Goal: Task Accomplishment & Management: Use online tool/utility

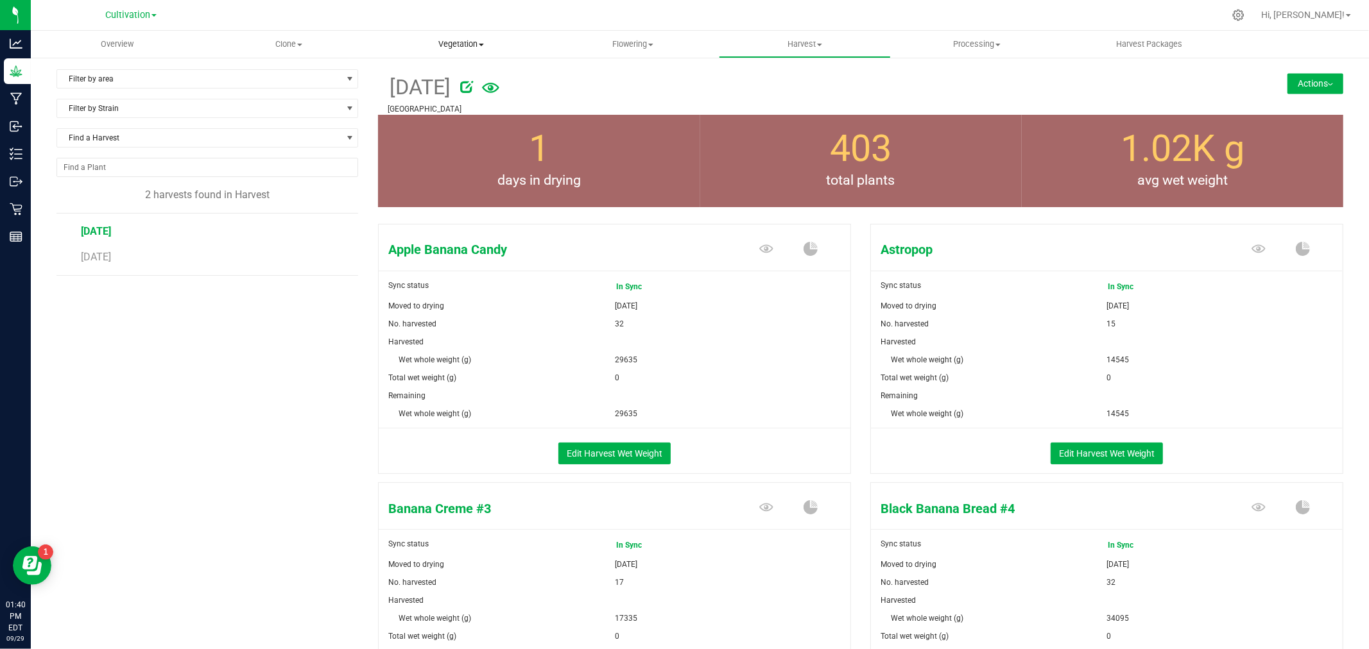
click at [456, 47] on span "Vegetation" at bounding box center [460, 45] width 171 height 12
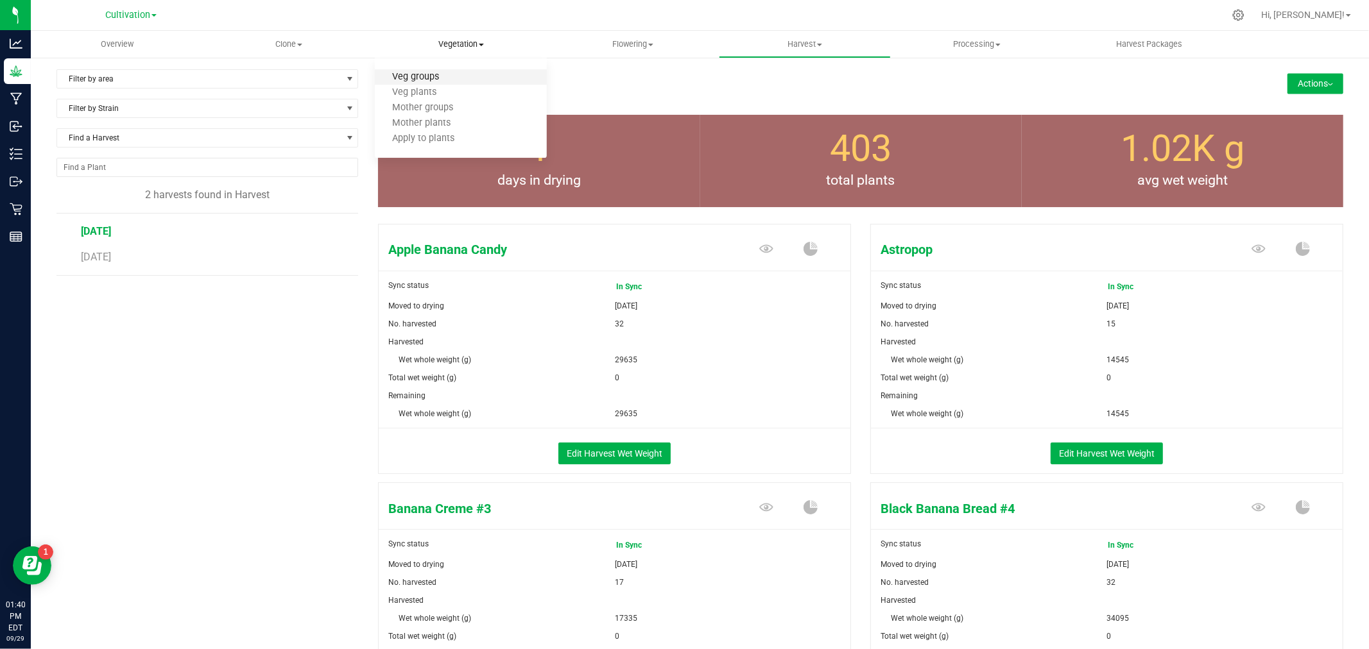
click at [433, 78] on span "Veg groups" at bounding box center [415, 77] width 81 height 11
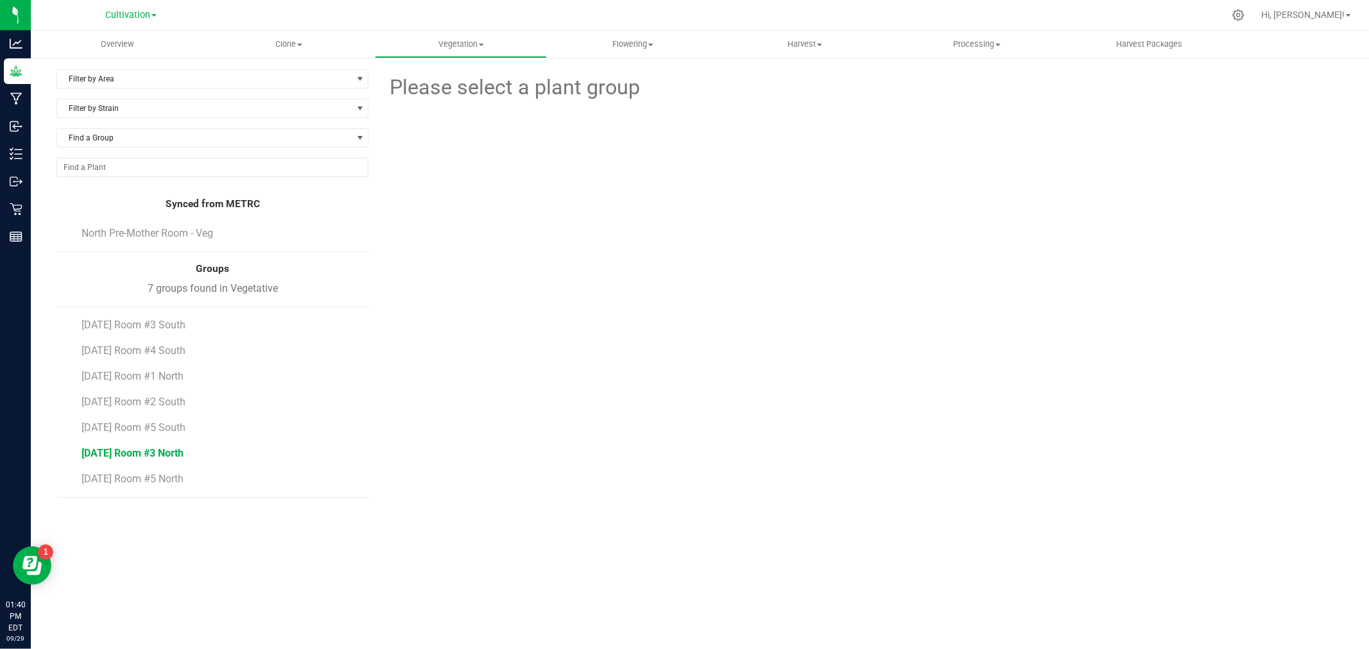
click at [159, 453] on span "[DATE] Room #3 North" at bounding box center [132, 453] width 102 height 12
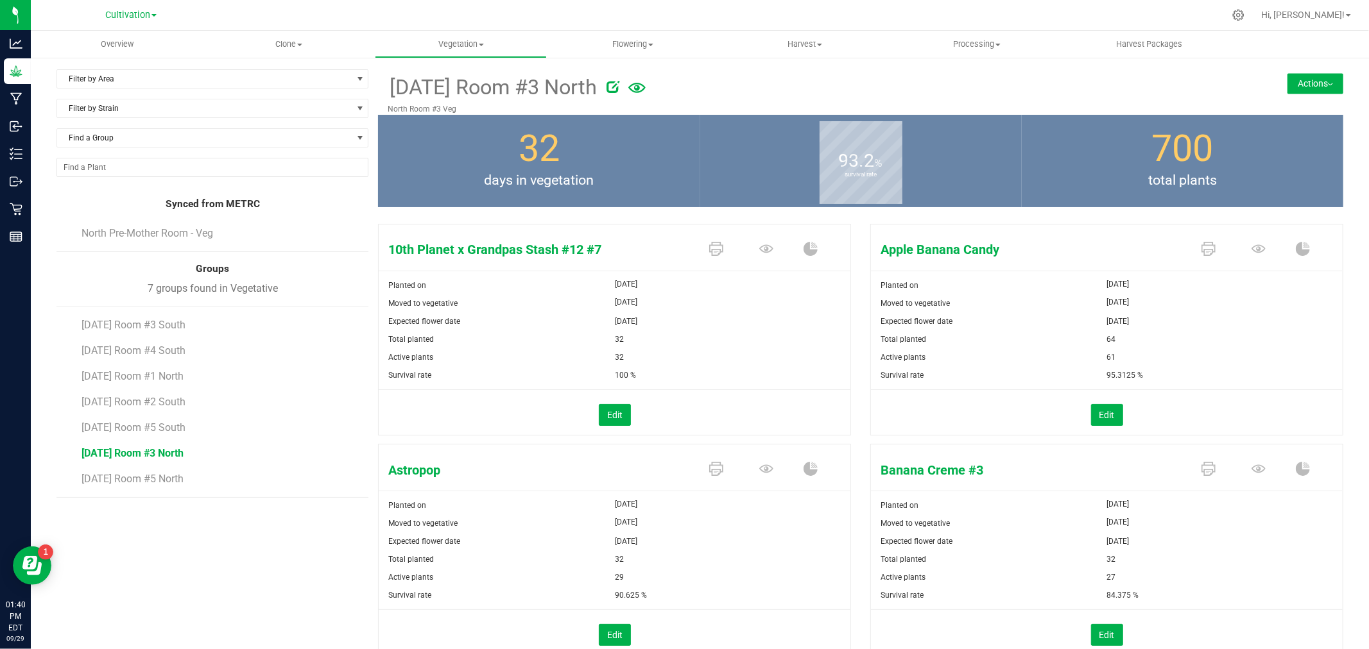
click at [1291, 76] on button "Actions" at bounding box center [1315, 83] width 56 height 21
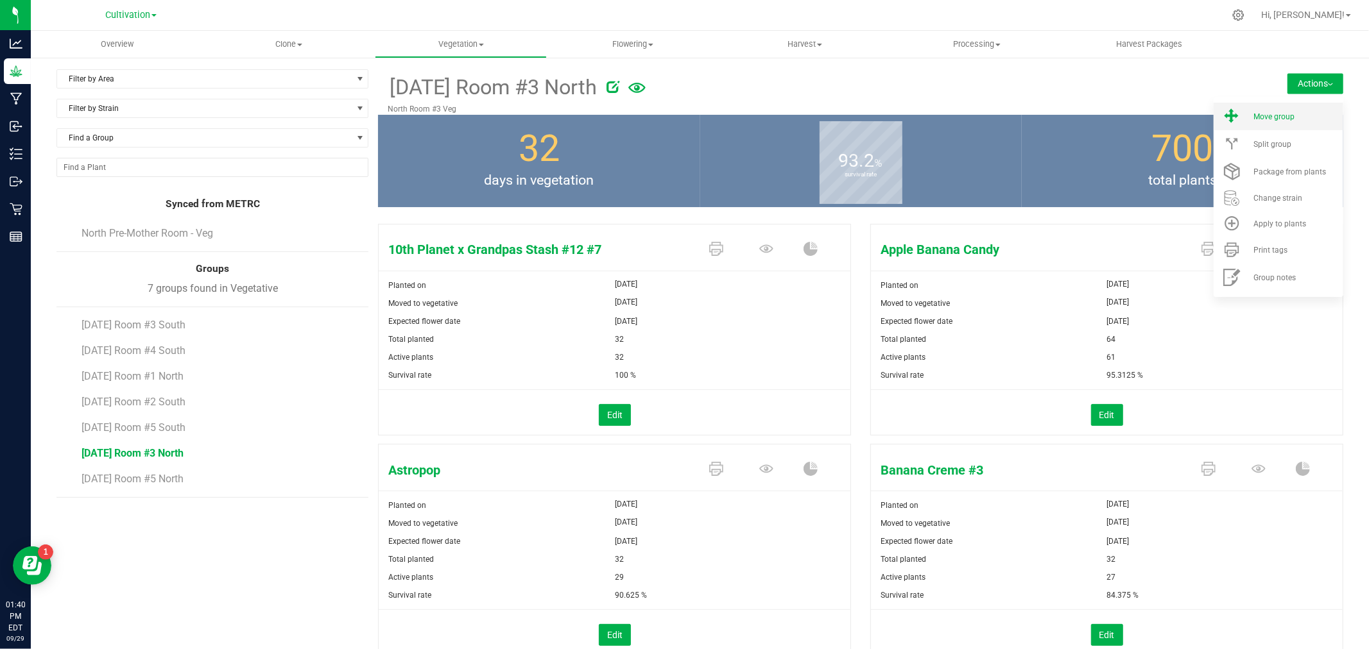
click at [1273, 124] on li "Move group" at bounding box center [1279, 117] width 130 height 28
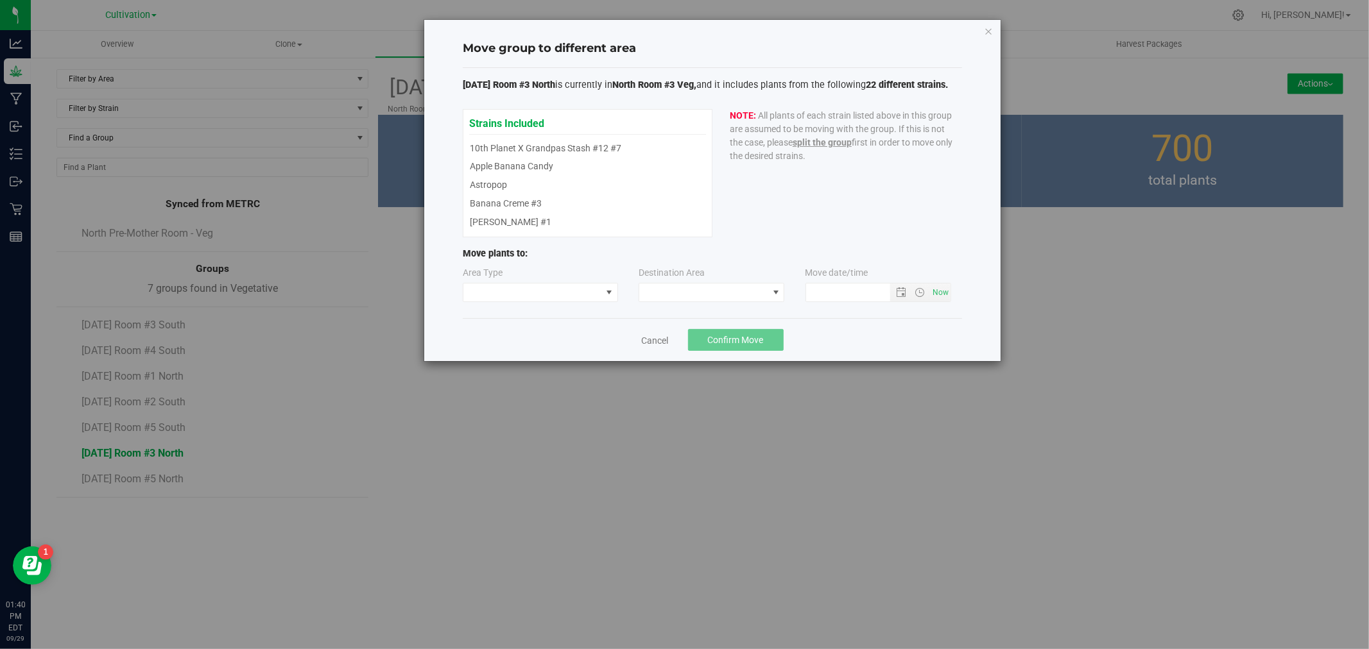
type input "[DATE] 1:40 PM"
click at [656, 342] on link "Cancel" at bounding box center [655, 340] width 27 height 13
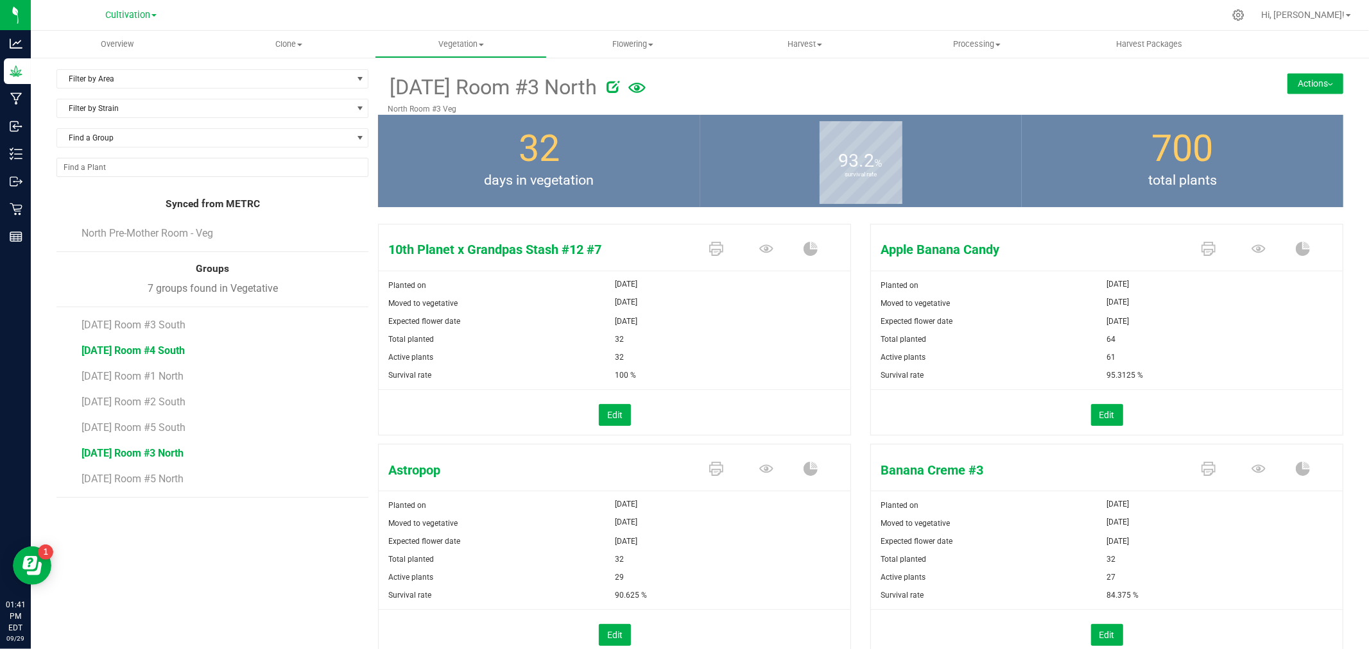
click at [136, 347] on span "[DATE] Room #4 South" at bounding box center [132, 351] width 103 height 12
click at [1310, 79] on button "Actions" at bounding box center [1315, 83] width 56 height 21
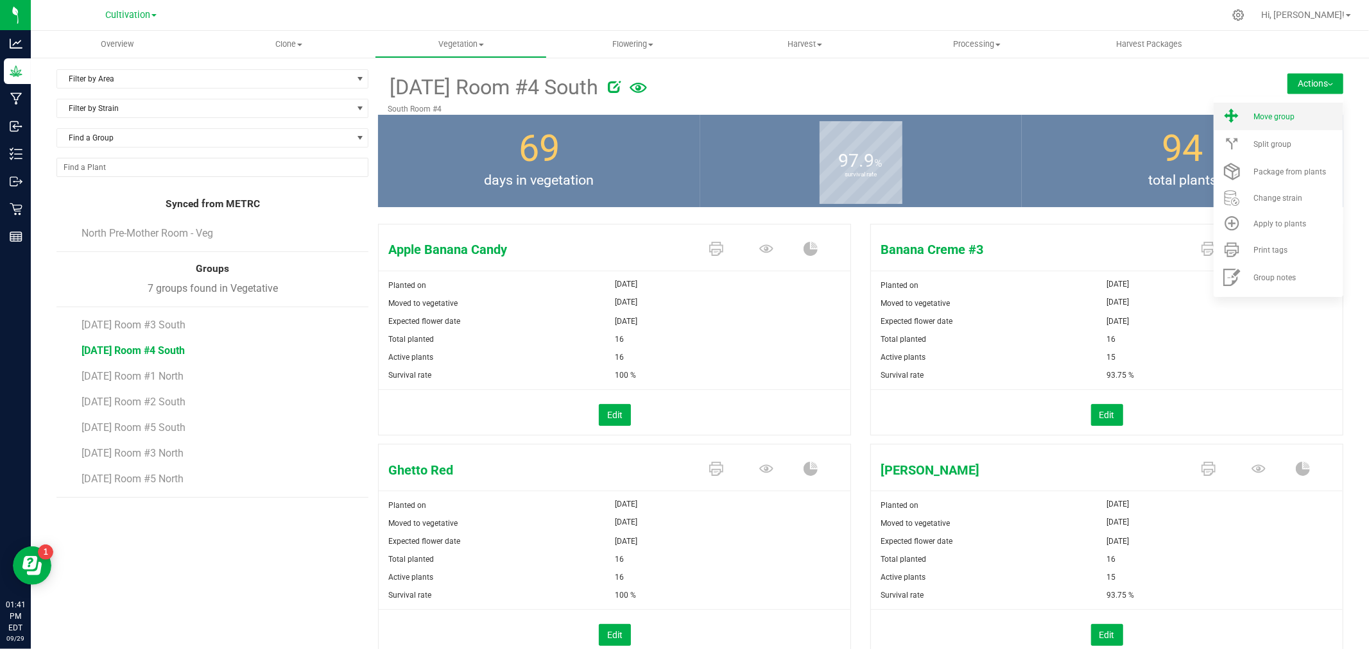
click at [1277, 117] on span "Move group" at bounding box center [1273, 116] width 41 height 9
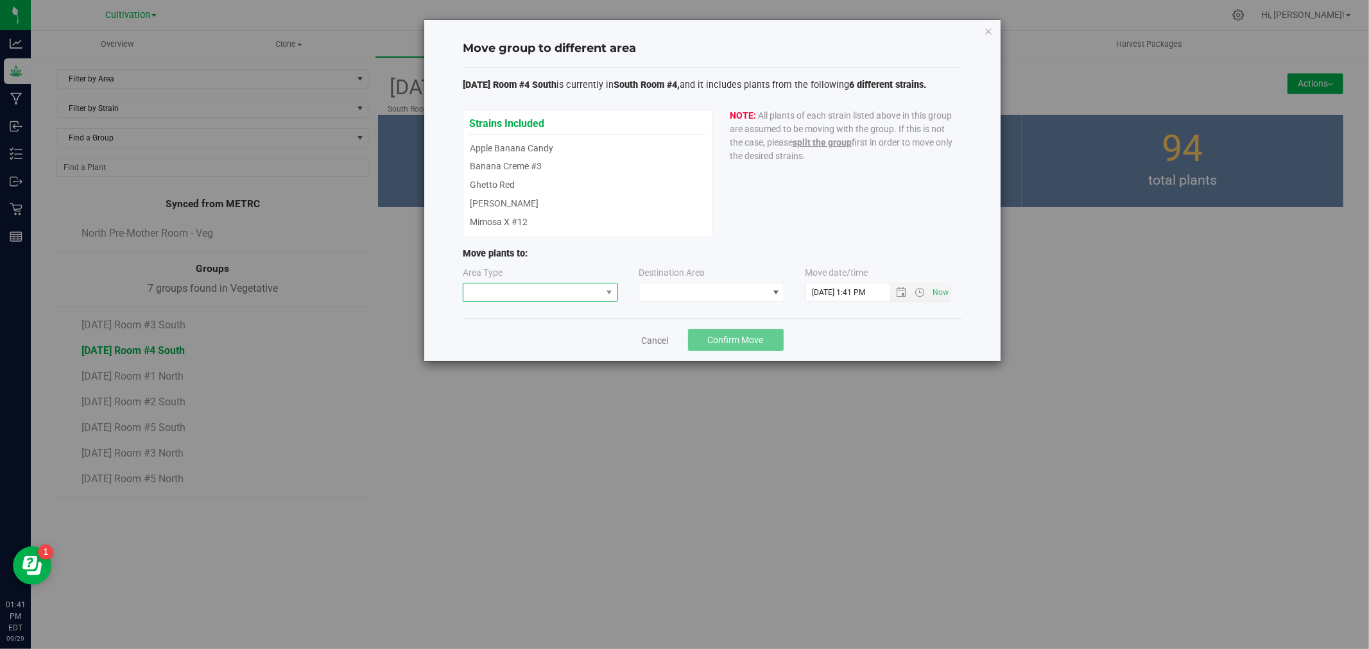
click at [594, 291] on span at bounding box center [532, 293] width 138 height 18
drag, startPoint x: 506, startPoint y: 354, endPoint x: 661, endPoint y: 309, distance: 161.7
click at [507, 354] on li "Flowering" at bounding box center [540, 360] width 154 height 22
click at [680, 297] on span at bounding box center [703, 293] width 128 height 18
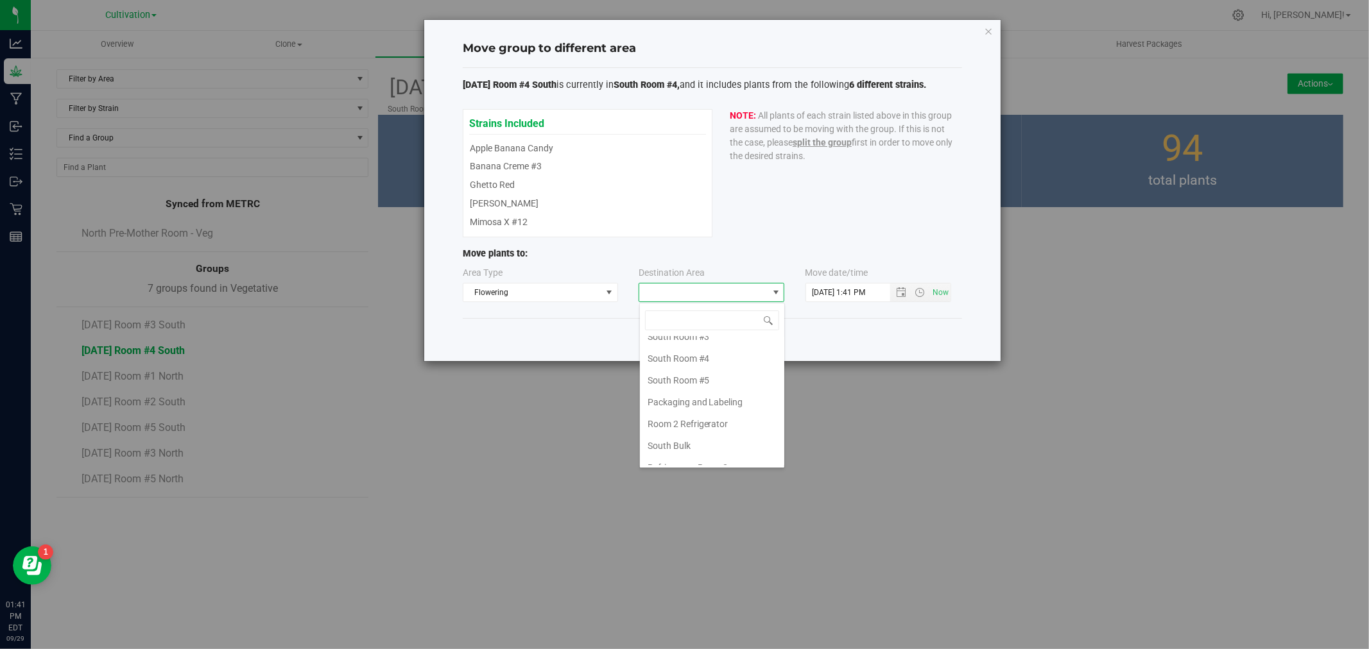
scroll to position [178, 0]
click at [691, 343] on li "South Room #4" at bounding box center [712, 344] width 144 height 22
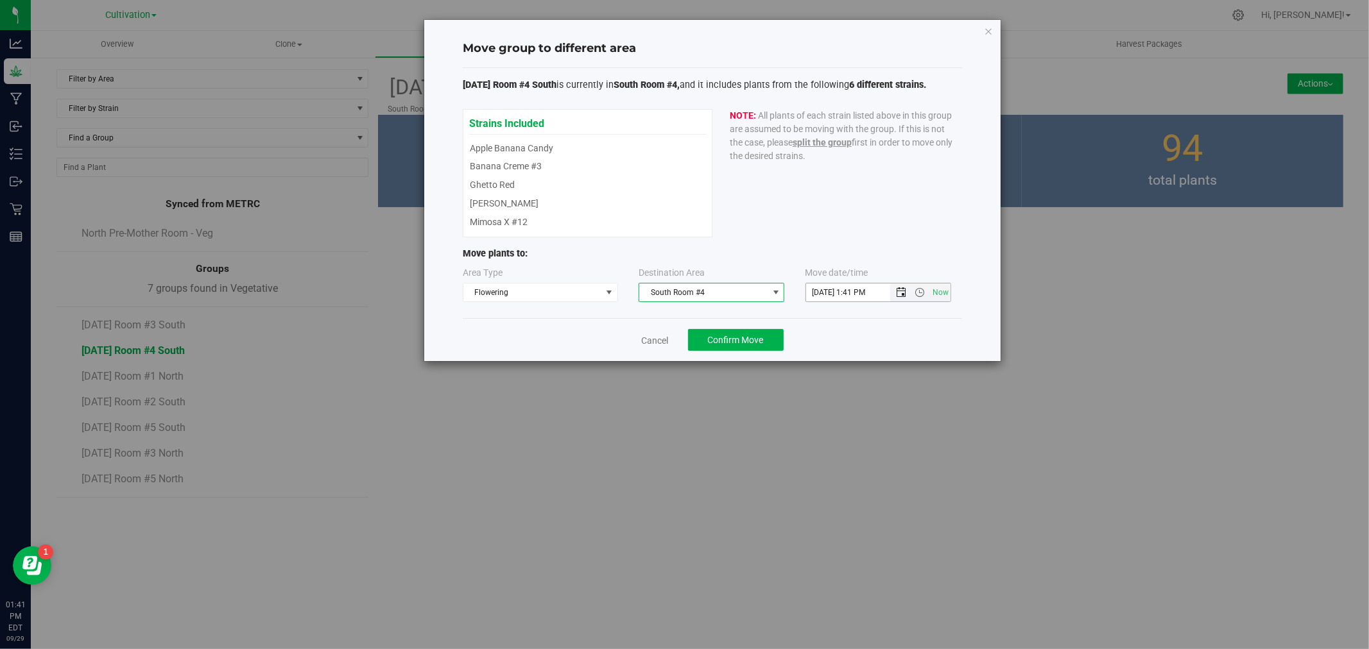
click at [902, 293] on span "Open the date view" at bounding box center [901, 292] width 10 height 10
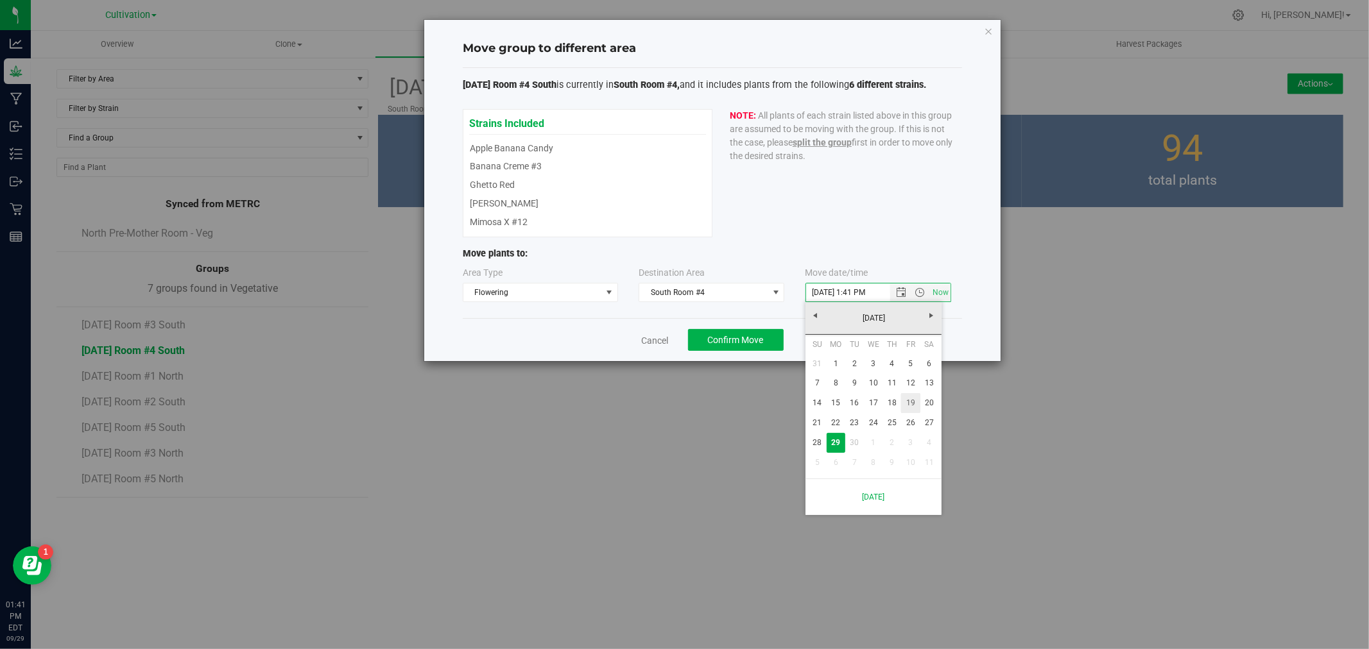
click at [904, 403] on link "19" at bounding box center [910, 403] width 19 height 20
type input "[DATE] 1:41 PM"
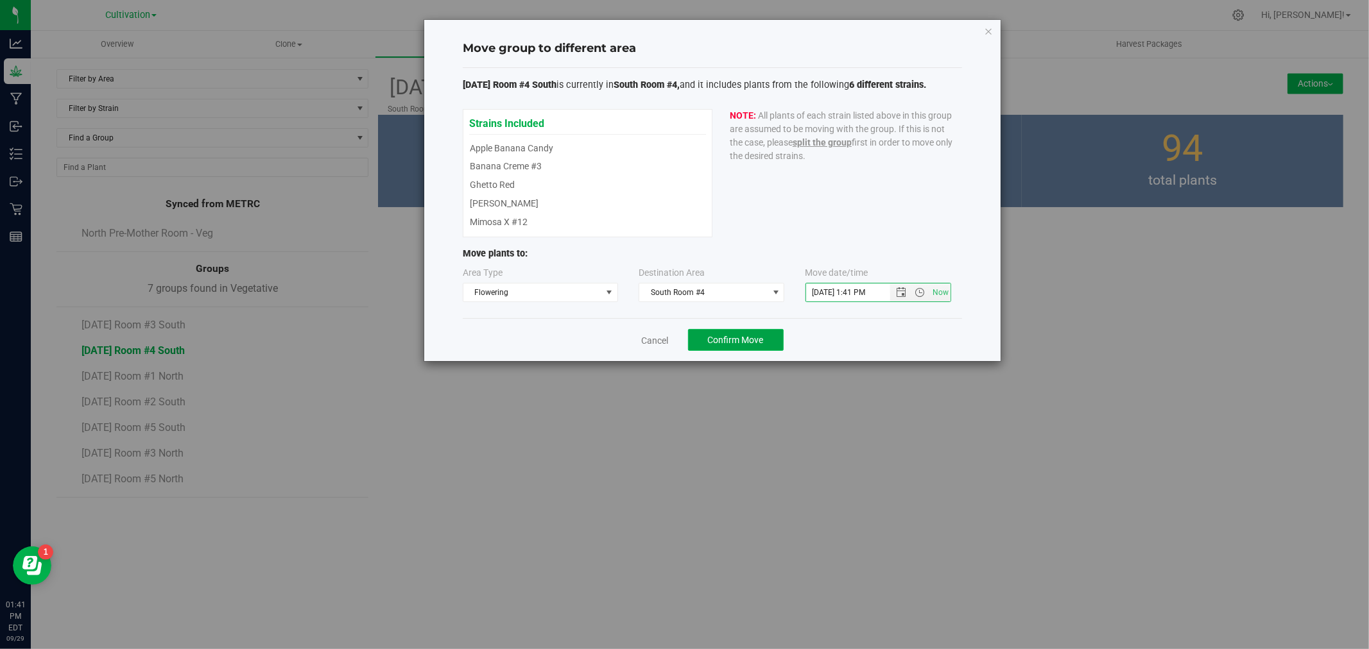
click at [730, 341] on span "Confirm Move" at bounding box center [736, 340] width 56 height 10
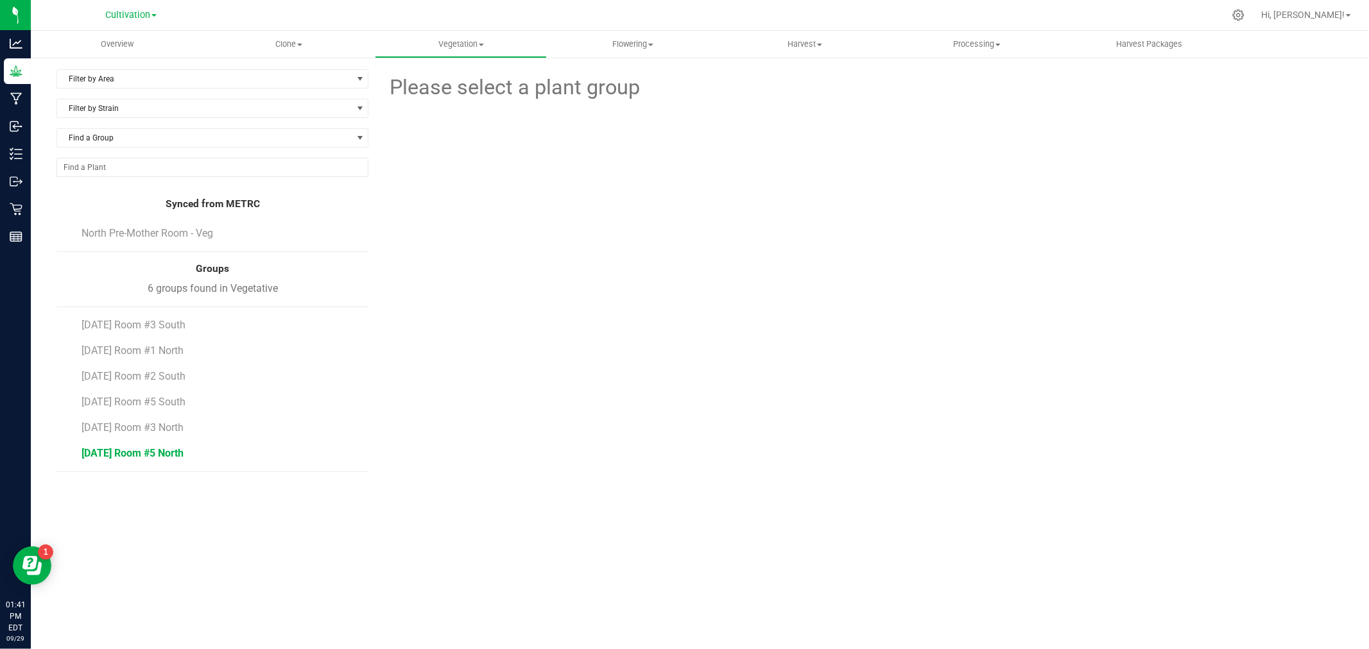
click at [156, 456] on span "[DATE] Room #5 North" at bounding box center [132, 453] width 102 height 12
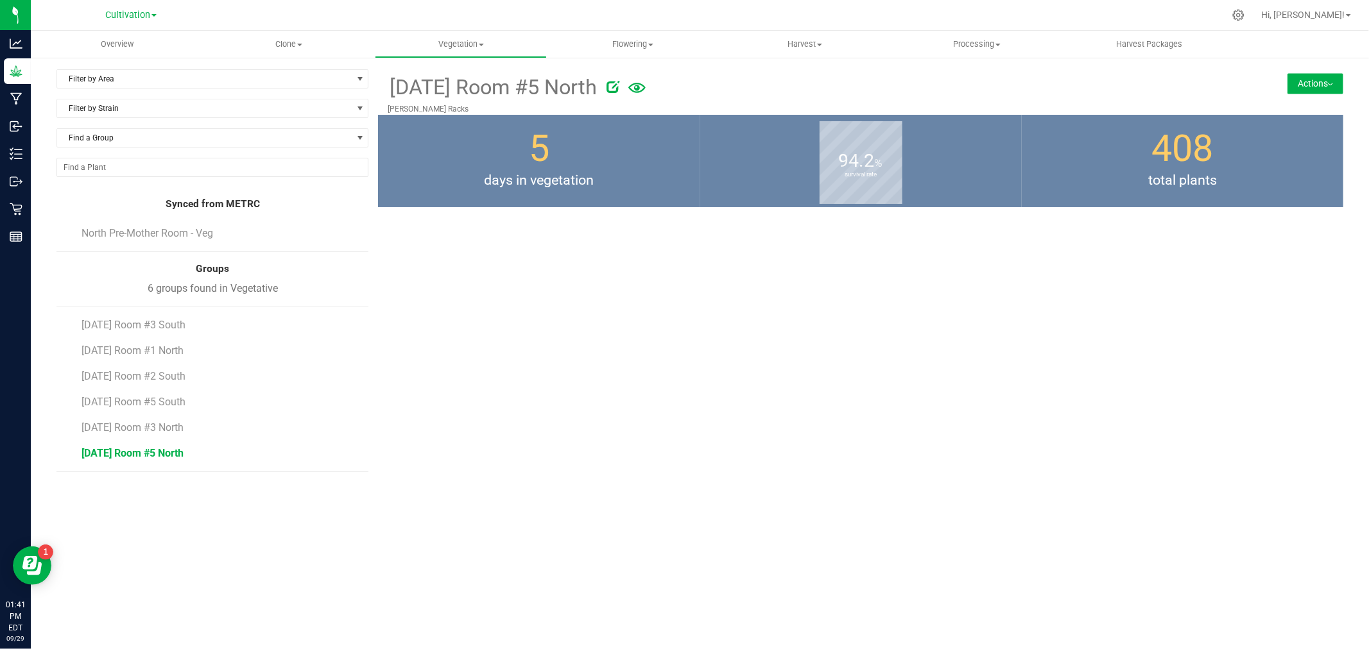
click at [1299, 90] on button "Actions" at bounding box center [1315, 83] width 56 height 21
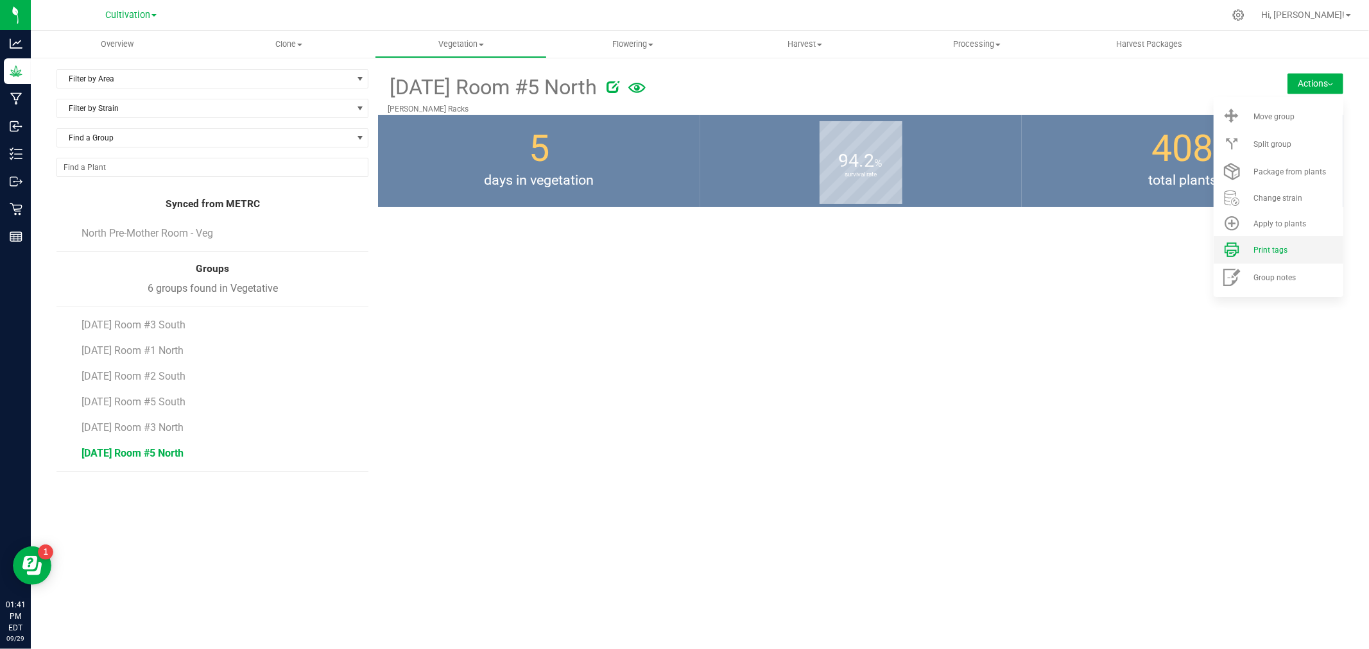
click at [1275, 248] on span "Print tags" at bounding box center [1270, 250] width 34 height 9
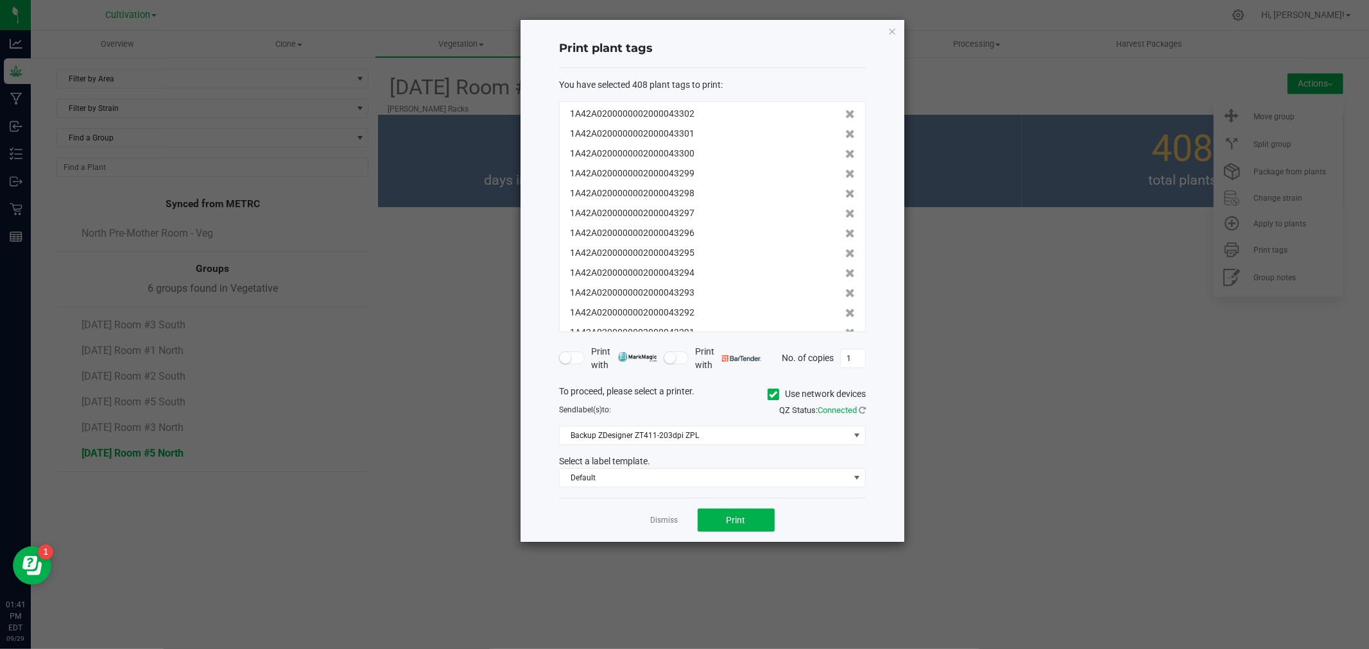
click at [772, 395] on icon at bounding box center [773, 395] width 8 height 0
click at [0, 0] on input "Use network devices" at bounding box center [0, 0] width 0 height 0
click at [642, 448] on div "To proceed, please select a printer. Use network devices Send label(s) to: QZ S…" at bounding box center [712, 436] width 307 height 103
click at [642, 436] on span at bounding box center [704, 436] width 289 height 18
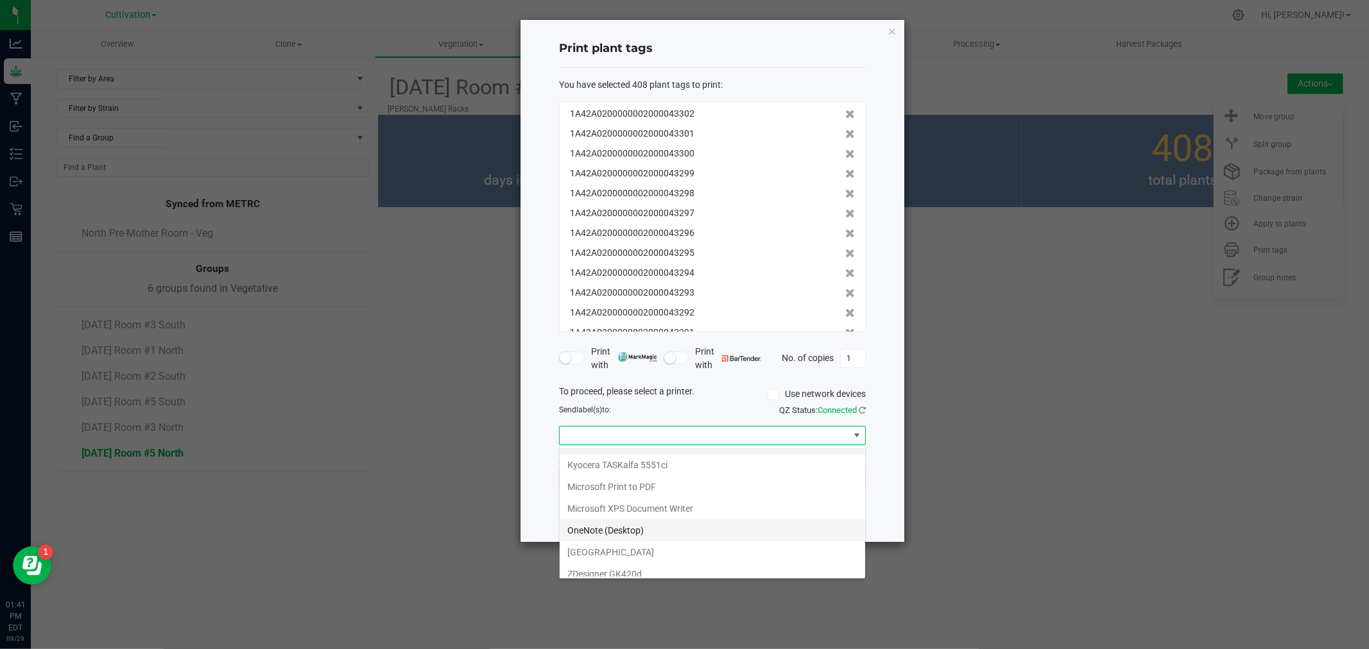
scroll to position [24, 0]
click at [649, 561] on GK420d "ZDesigner GK420d" at bounding box center [712, 566] width 305 height 22
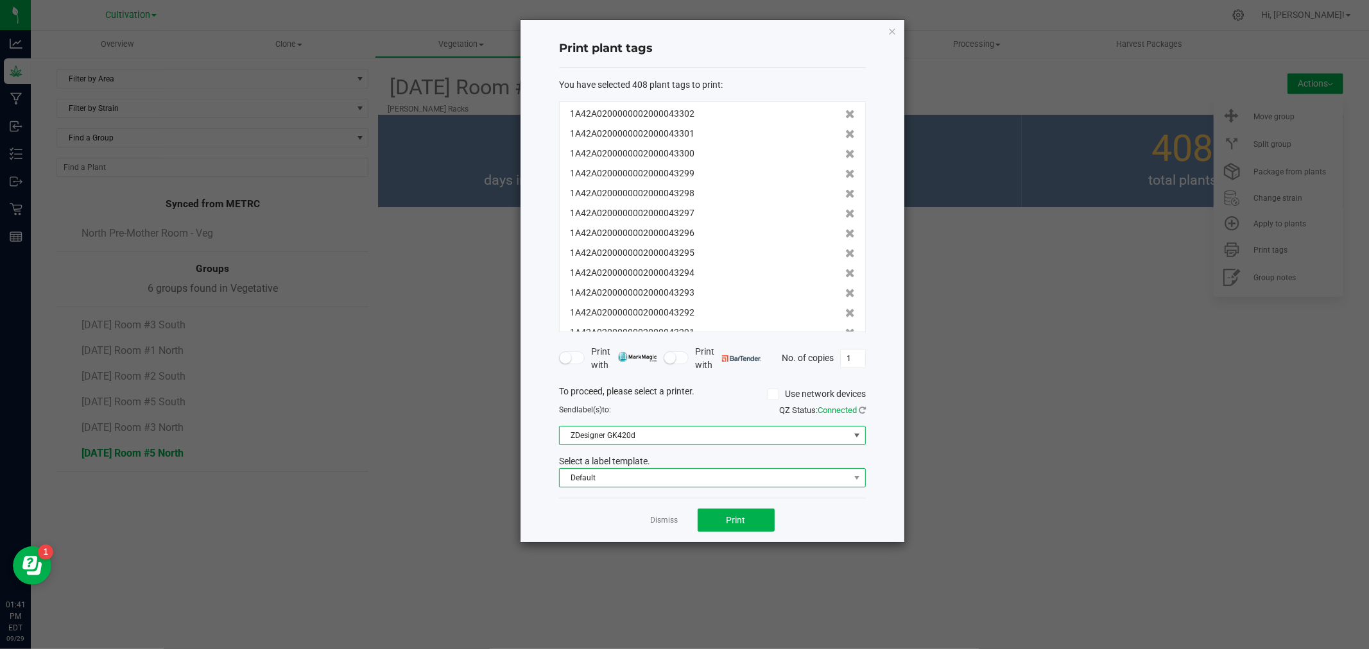
click at [614, 476] on span "Default" at bounding box center [704, 478] width 289 height 18
click at [612, 517] on li "Plant Label" at bounding box center [712, 524] width 305 height 22
click at [790, 522] on div "Dismiss Print" at bounding box center [712, 520] width 307 height 44
click at [770, 520] on button "Print" at bounding box center [736, 520] width 77 height 23
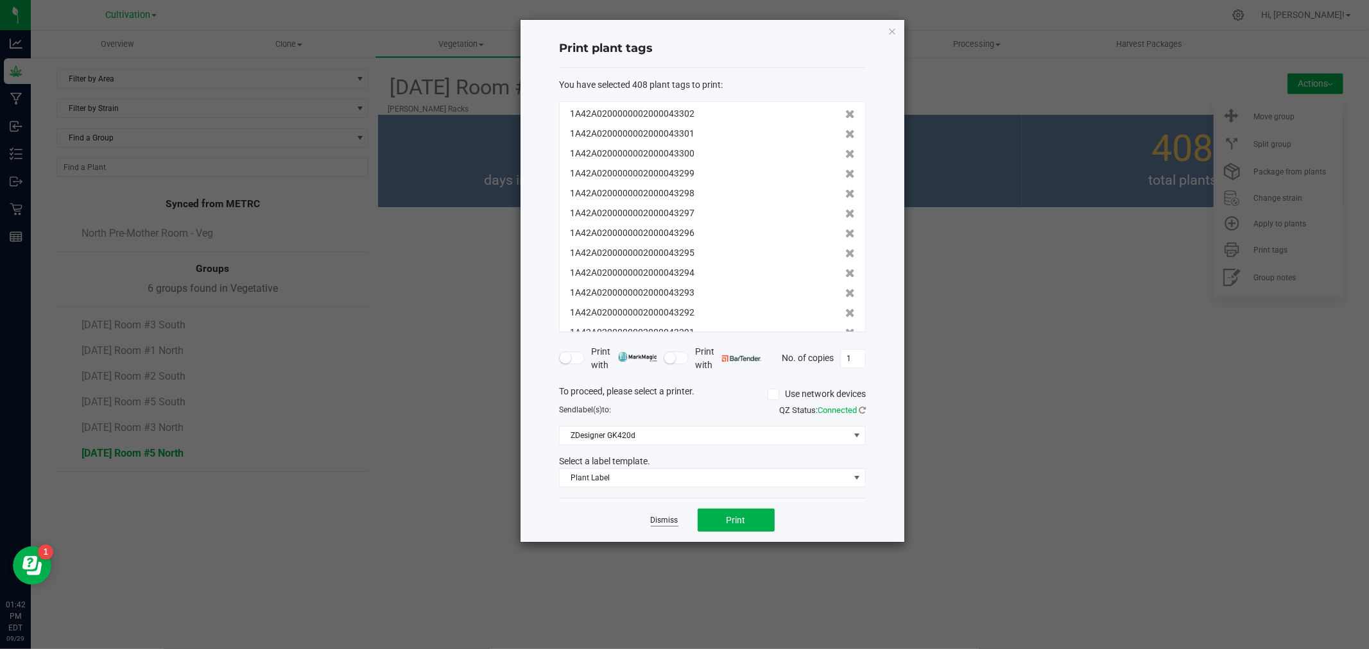
click at [659, 523] on link "Dismiss" at bounding box center [665, 520] width 28 height 11
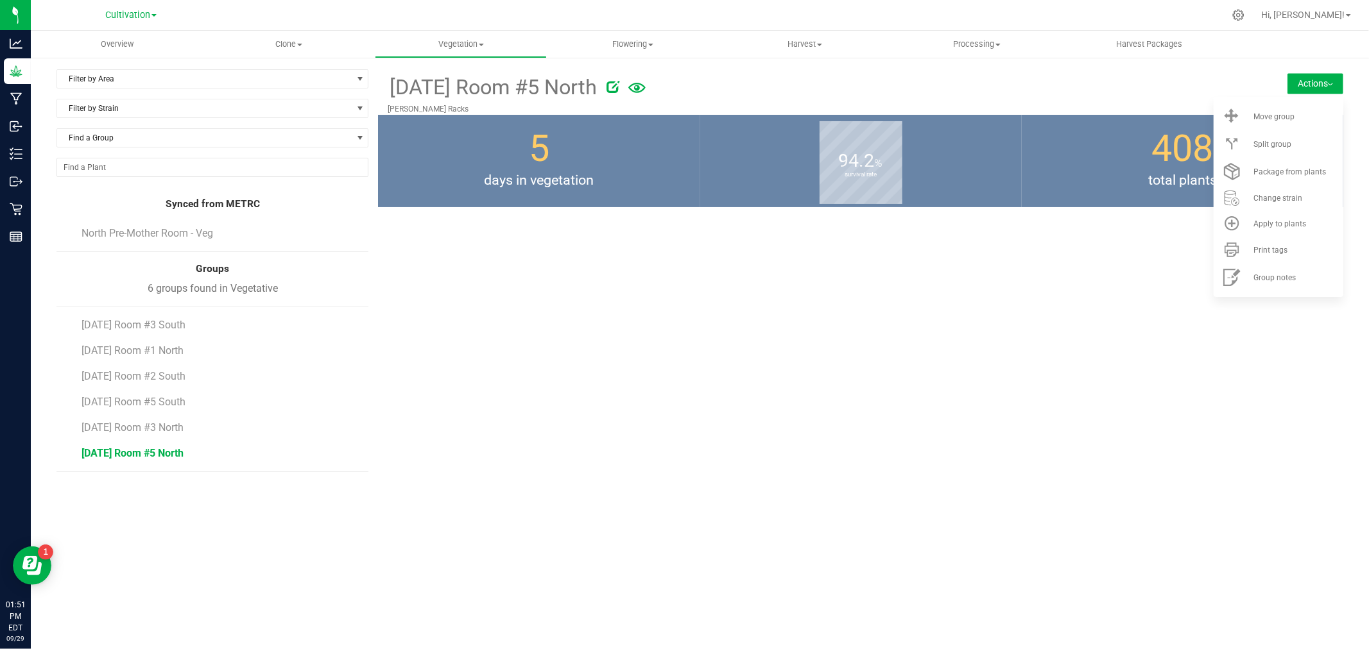
drag, startPoint x: 330, startPoint y: 1, endPoint x: 419, endPoint y: 535, distance: 541.9
click at [419, 535] on div "Overview Clone Create plants Cloning groups Cloning plant batches Apply to plan…" at bounding box center [700, 340] width 1338 height 619
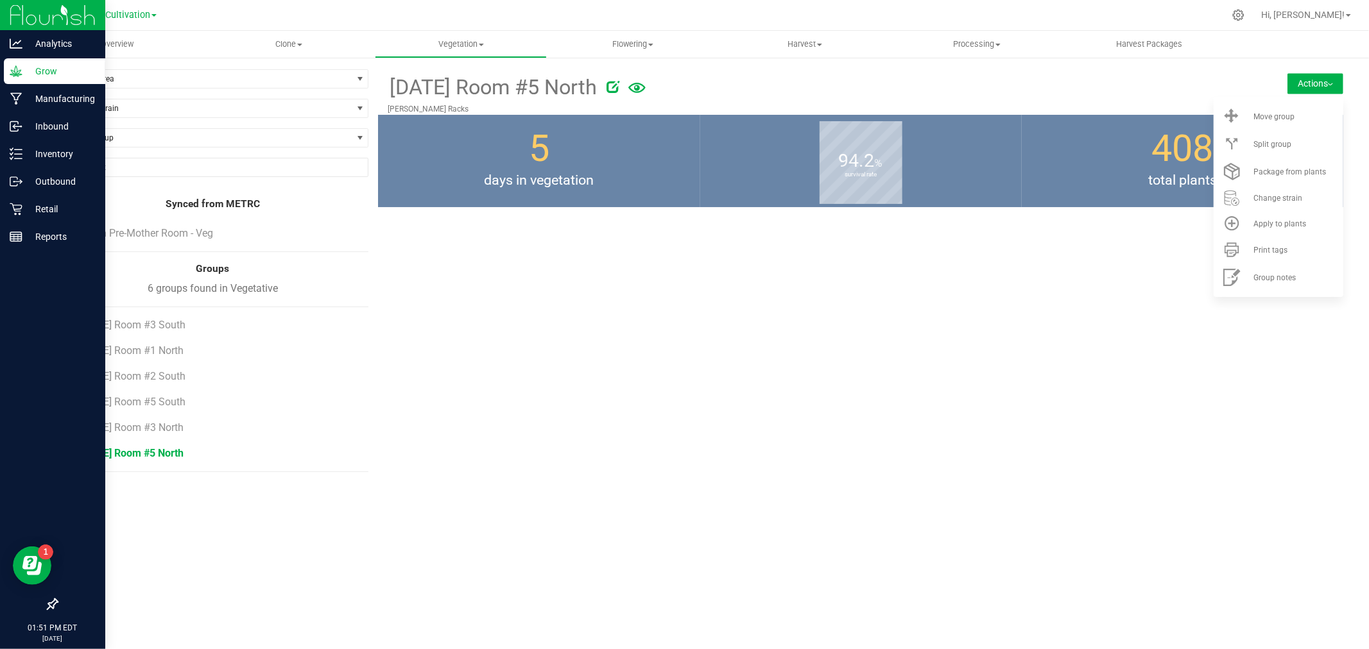
click at [27, 76] on p "Grow" at bounding box center [60, 71] width 77 height 15
